Goal: Find specific page/section: Find specific page/section

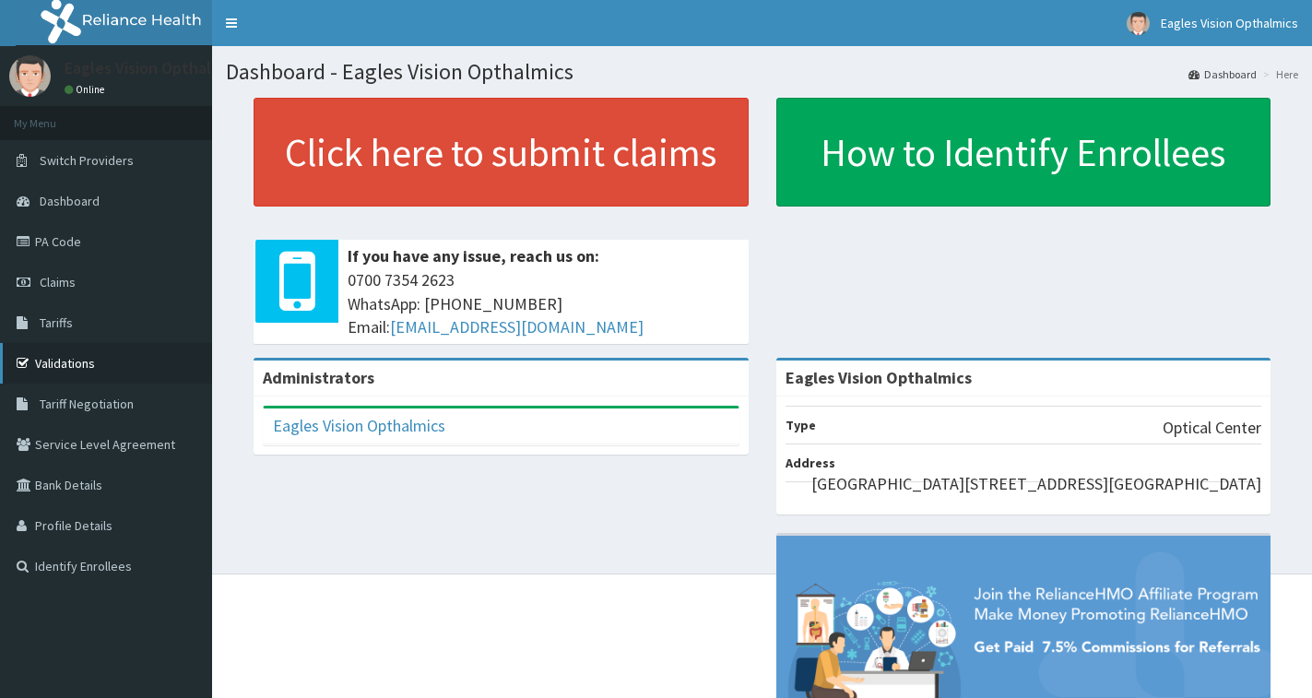
click at [69, 362] on link "Validations" at bounding box center [106, 363] width 212 height 41
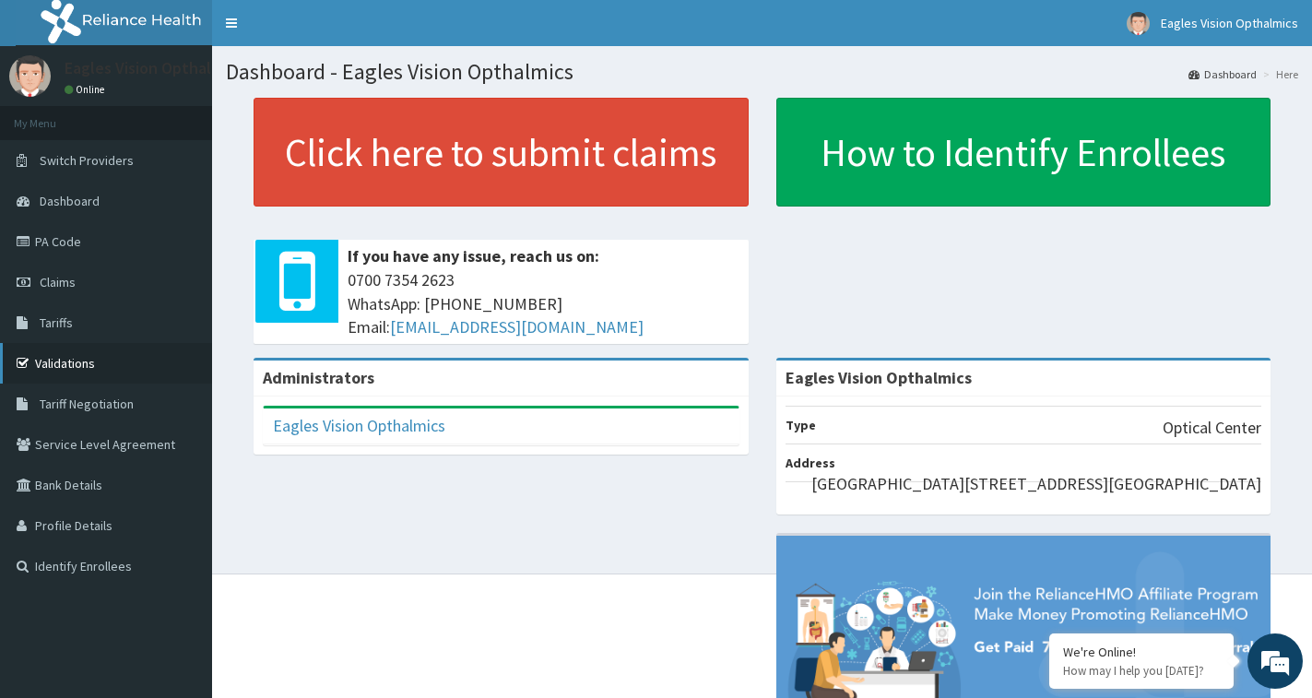
click at [88, 369] on link "Validations" at bounding box center [106, 363] width 212 height 41
